Goal: Communication & Community: Answer question/provide support

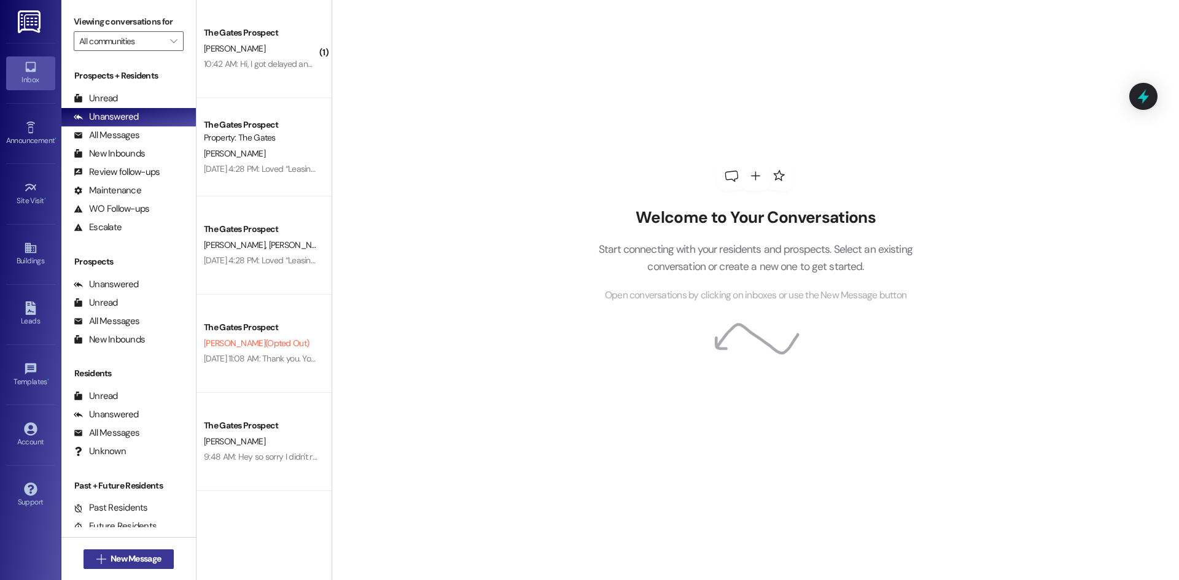
click at [145, 562] on span "New Message" at bounding box center [136, 559] width 50 height 13
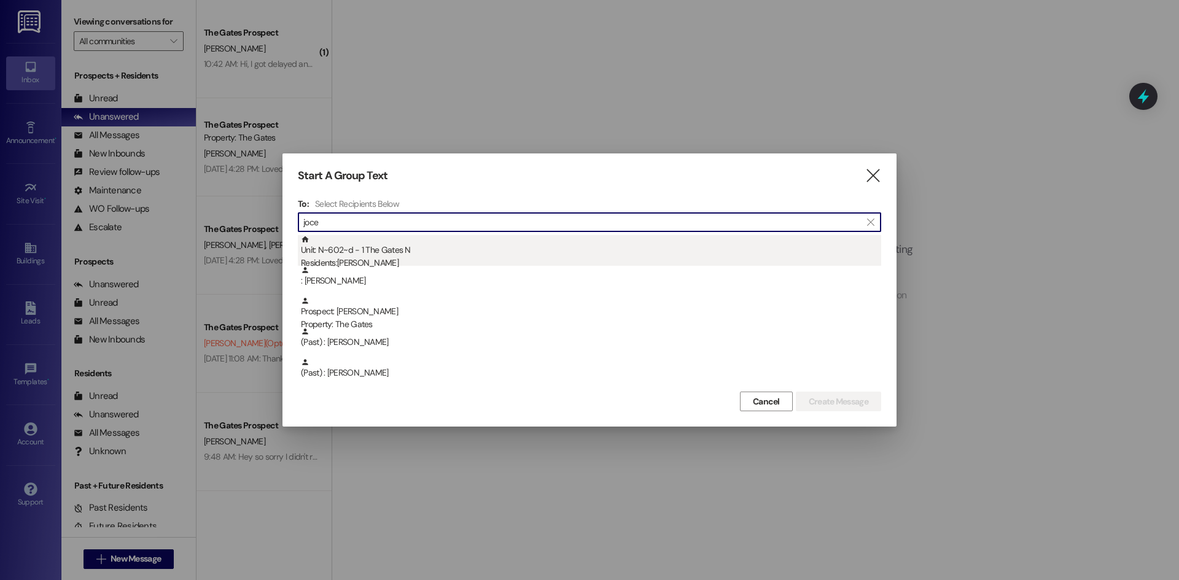
type input "joce"
click at [410, 254] on div "Unit: N~602~d - 1 The Gates N Residents: [PERSON_NAME]" at bounding box center [591, 252] width 580 height 35
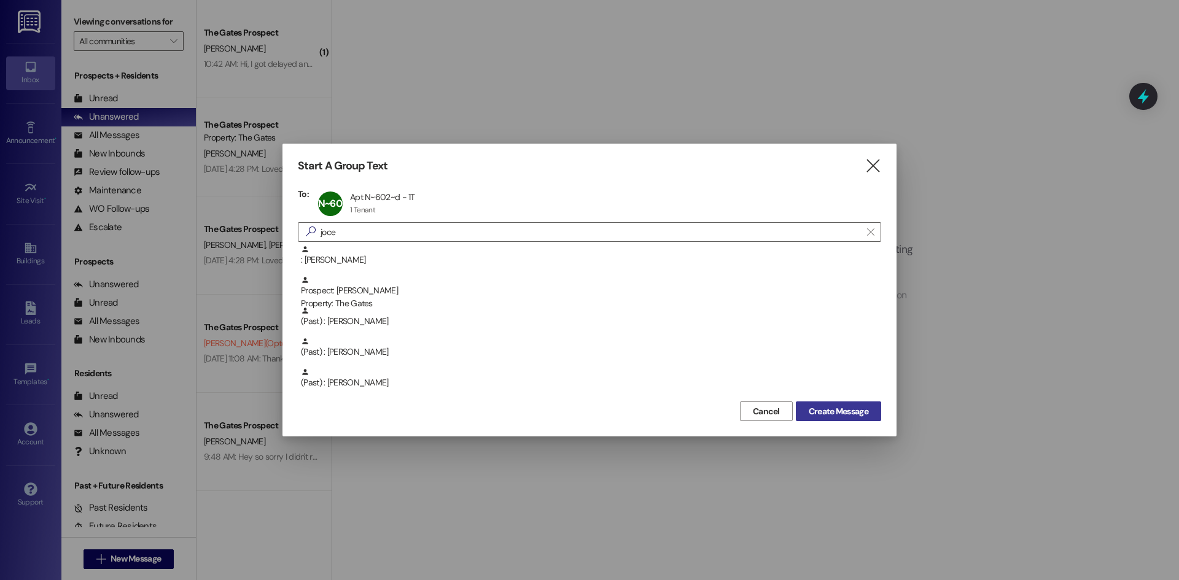
click at [815, 406] on span "Create Message" at bounding box center [839, 411] width 60 height 13
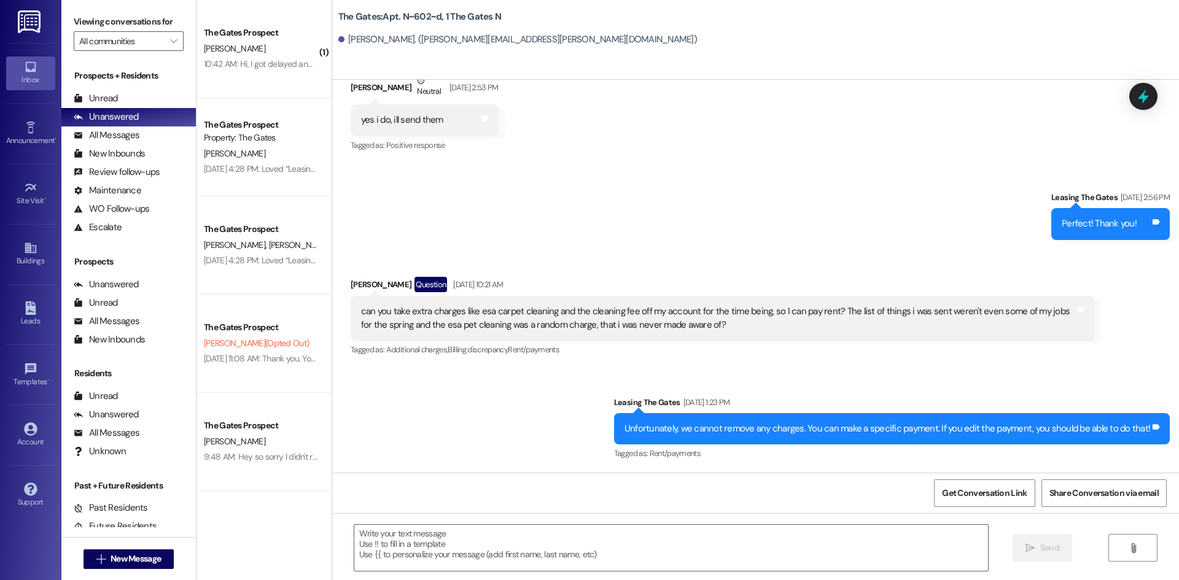
scroll to position [34816, 0]
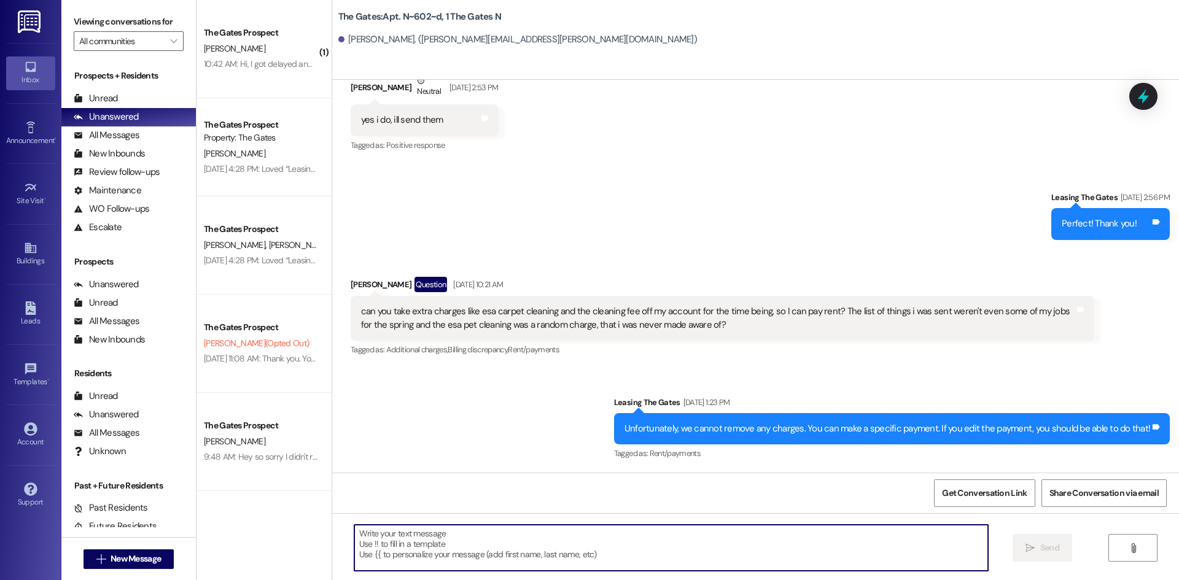
click at [379, 535] on textarea at bounding box center [671, 548] width 634 height 46
paste textarea "Lo Ipsumdo, Sitam con ad elit sed doeius te incid! Utla et Dolor Magnaaliqu :) …"
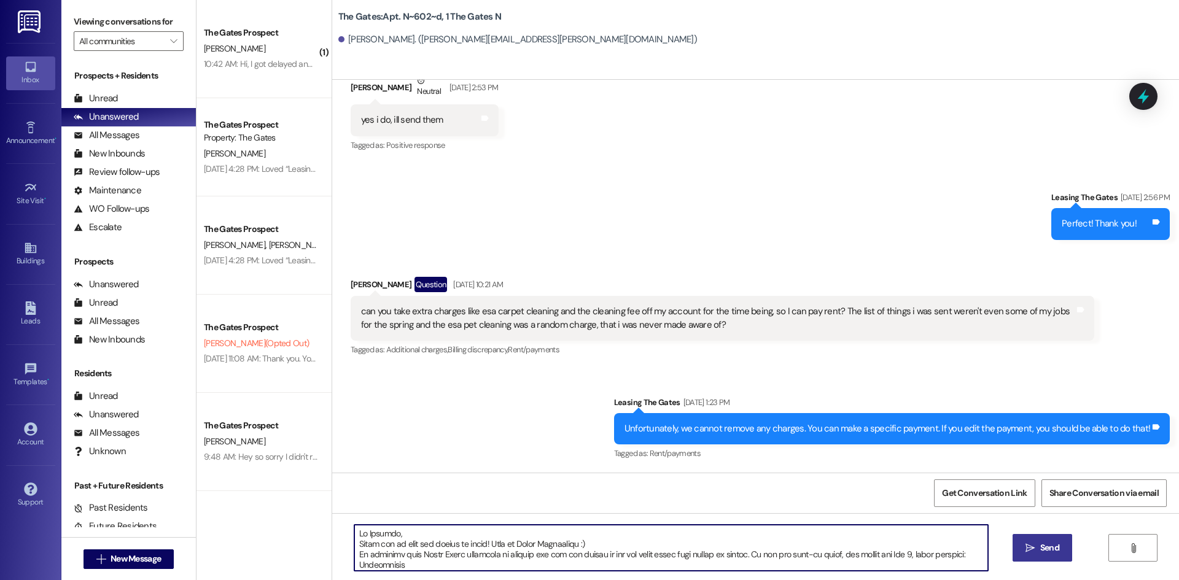
type textarea "Lo Ipsumdo, Sitam con ad elit sed doeius te incid! Utla et Dolor Magnaaliqu :) …"
click at [1058, 553] on span "Send" at bounding box center [1049, 548] width 19 height 13
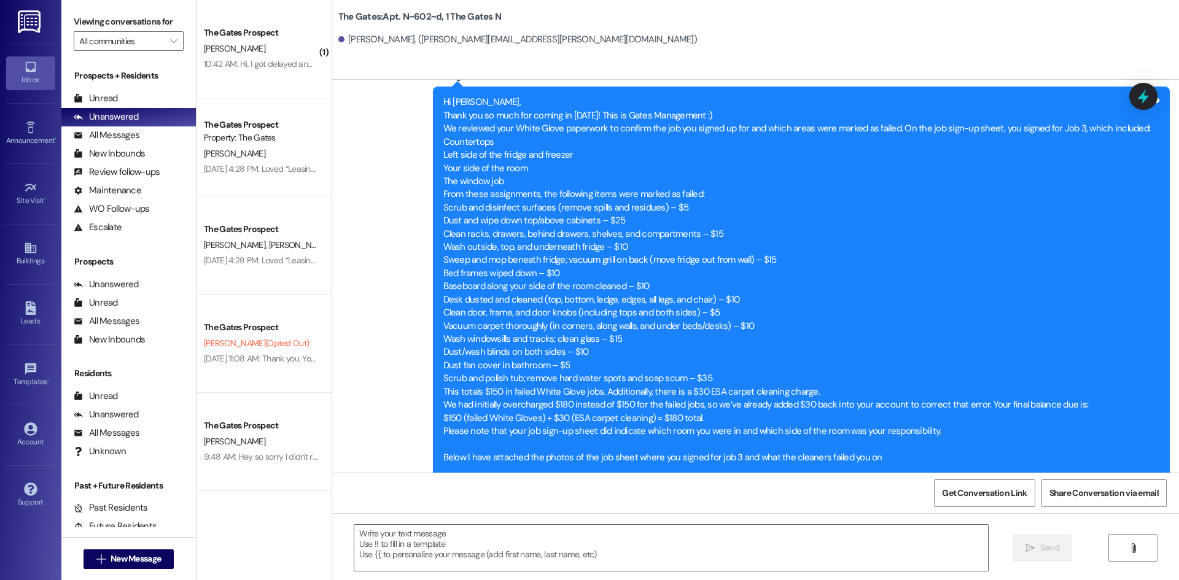
scroll to position [35122, 0]
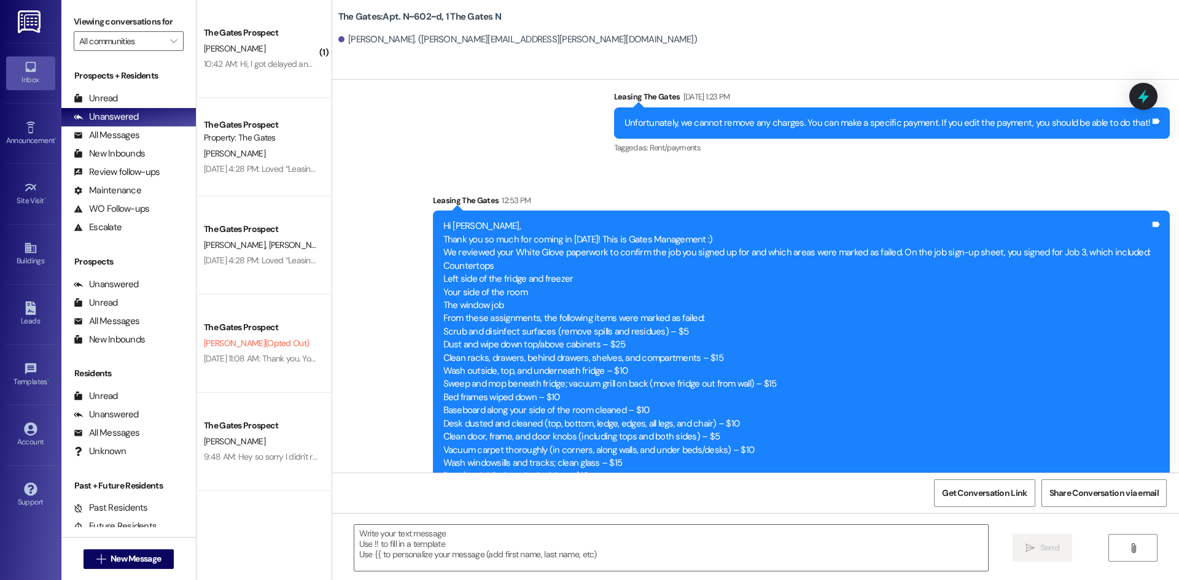
click at [818, 28] on div "[PERSON_NAME]. ([PERSON_NAME][EMAIL_ADDRESS][PERSON_NAME][DOMAIN_NAME])" at bounding box center [758, 40] width 841 height 25
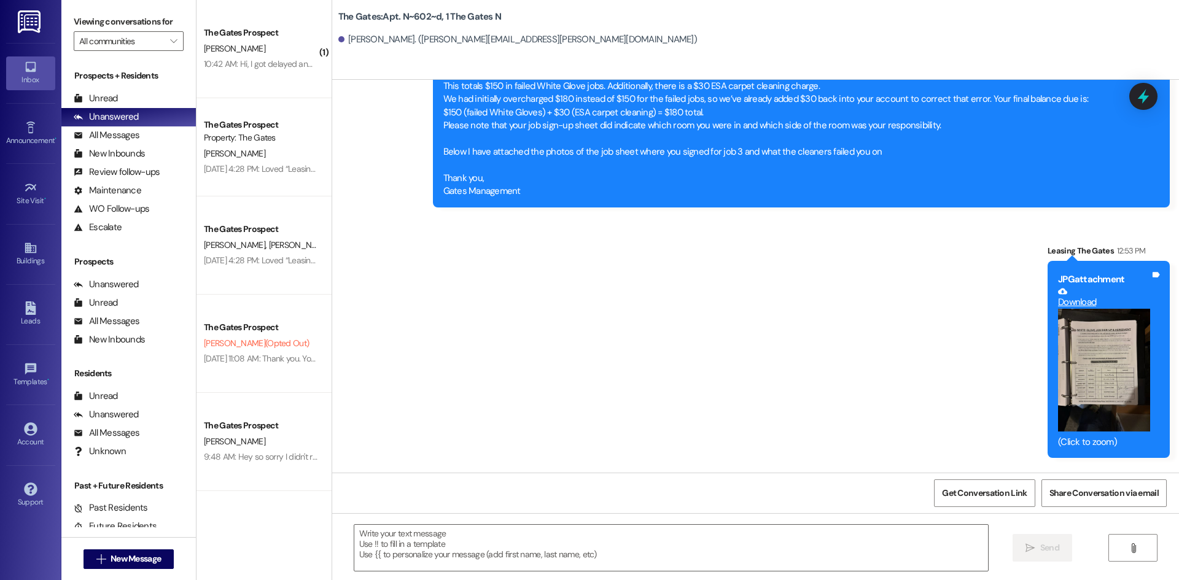
scroll to position [35798, 0]
